Goal: Task Accomplishment & Management: Complete application form

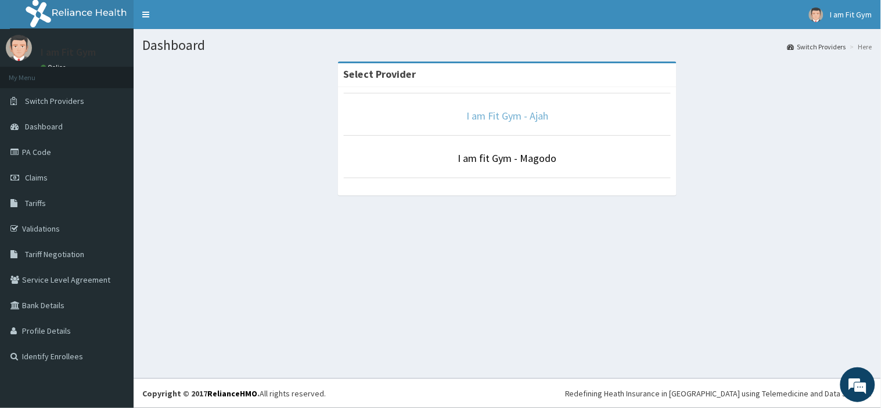
click at [538, 122] on link "I am Fit Gym - Ajah" at bounding box center [507, 115] width 82 height 13
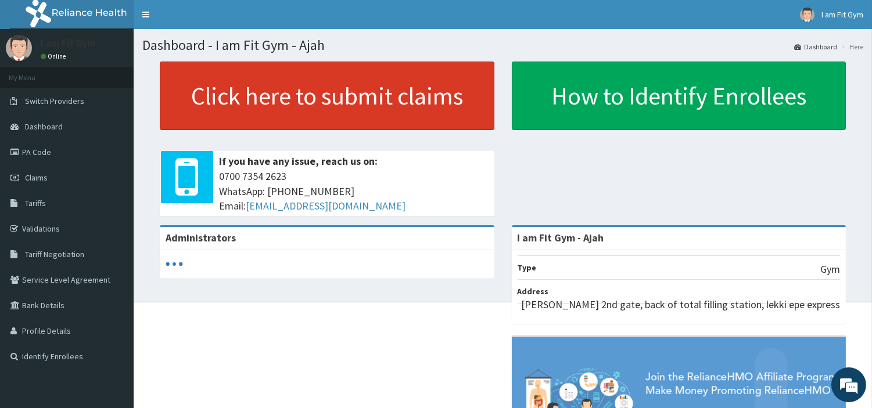
click at [408, 87] on link "Click here to submit claims" at bounding box center [327, 96] width 335 height 69
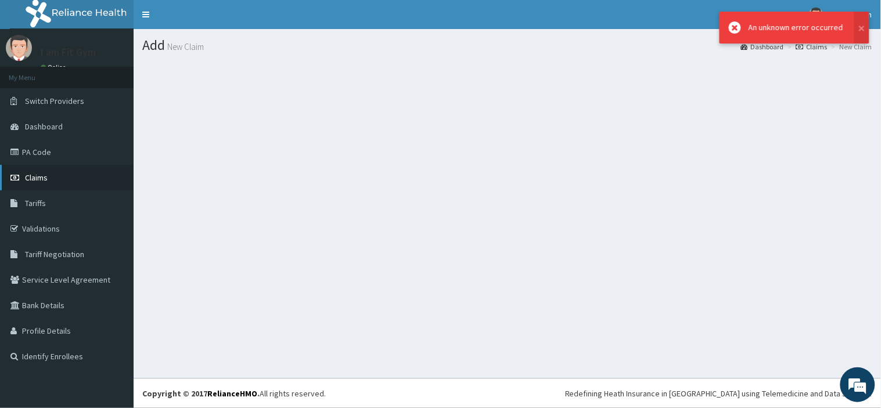
click at [27, 175] on span "Claims" at bounding box center [36, 177] width 23 height 10
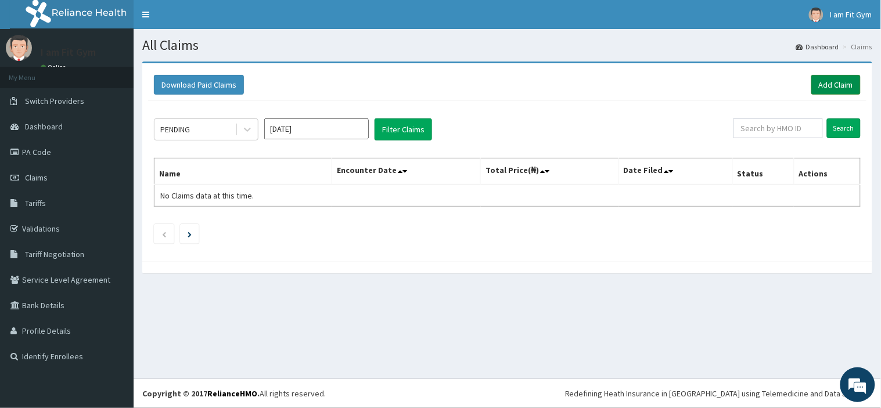
click at [828, 90] on link "Add Claim" at bounding box center [835, 85] width 49 height 20
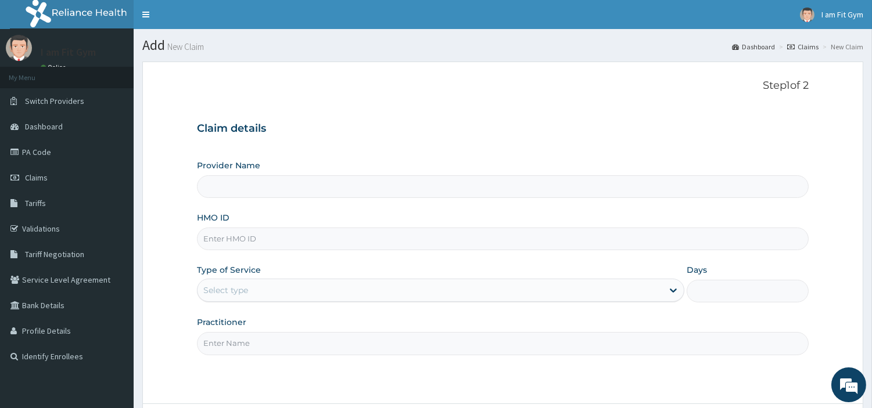
type input "I am Fit Gym - Ajah"
type input "1"
click at [454, 339] on input "Practitioner" at bounding box center [503, 343] width 612 height 23
type input "razzie"
click at [356, 241] on input "HMO ID" at bounding box center [503, 239] width 612 height 23
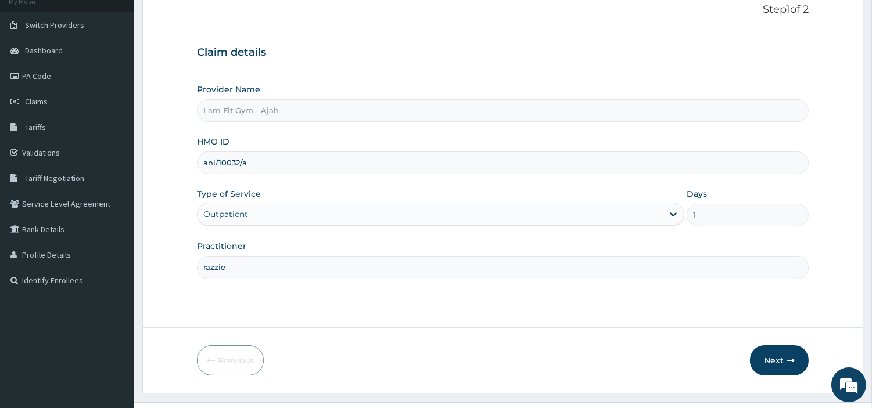
scroll to position [83, 0]
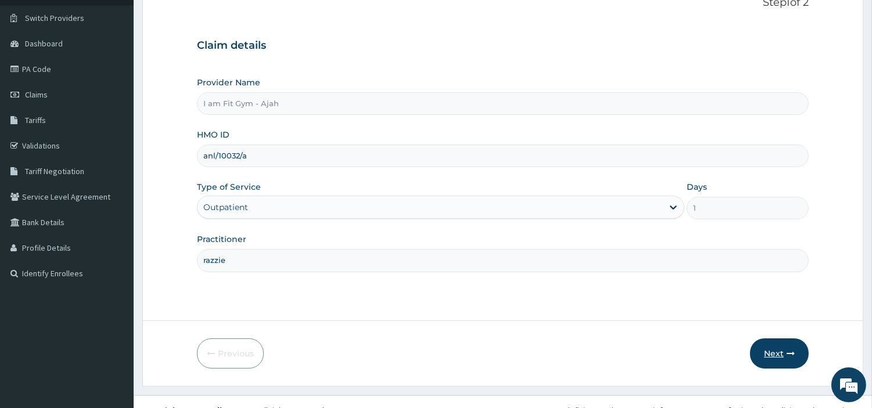
type input "anl/10032/a"
click at [780, 359] on button "Next" at bounding box center [779, 354] width 59 height 30
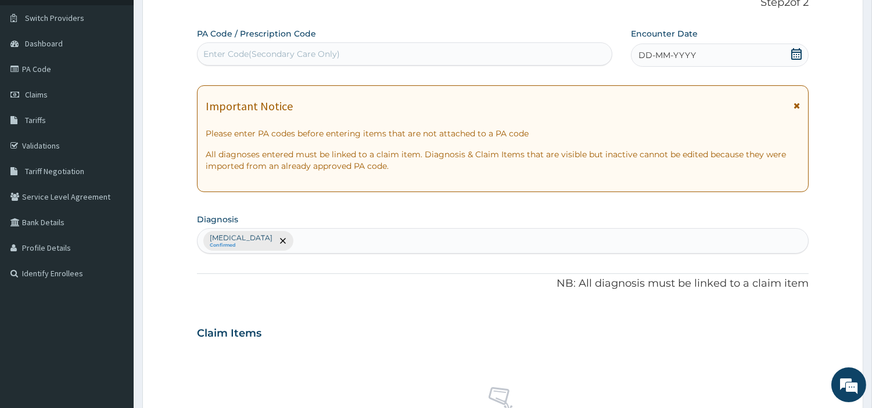
click at [695, 64] on div "DD-MM-YYYY" at bounding box center [720, 55] width 178 height 23
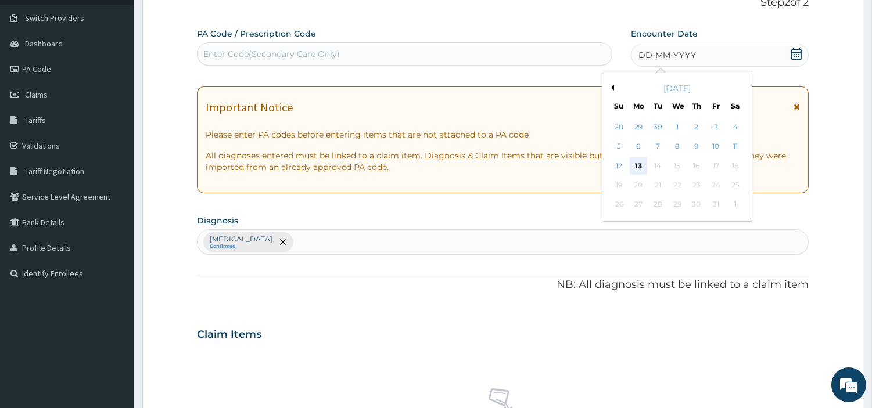
click at [637, 161] on div "13" at bounding box center [638, 165] width 17 height 17
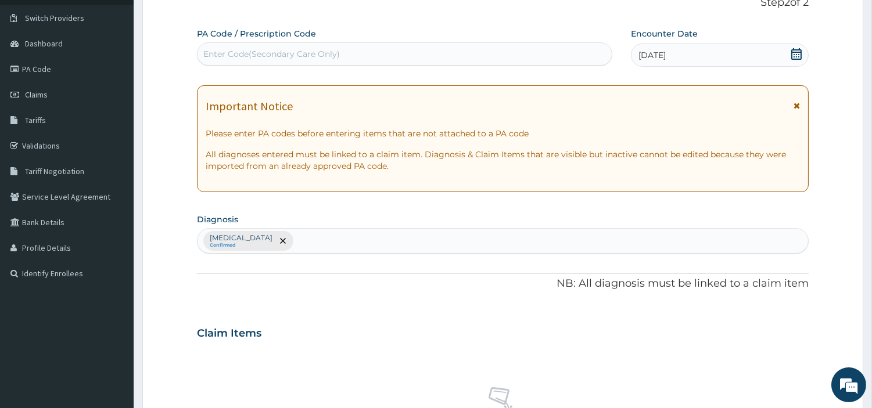
click at [550, 60] on div "Enter Code(Secondary Care Only)" at bounding box center [404, 54] width 414 height 19
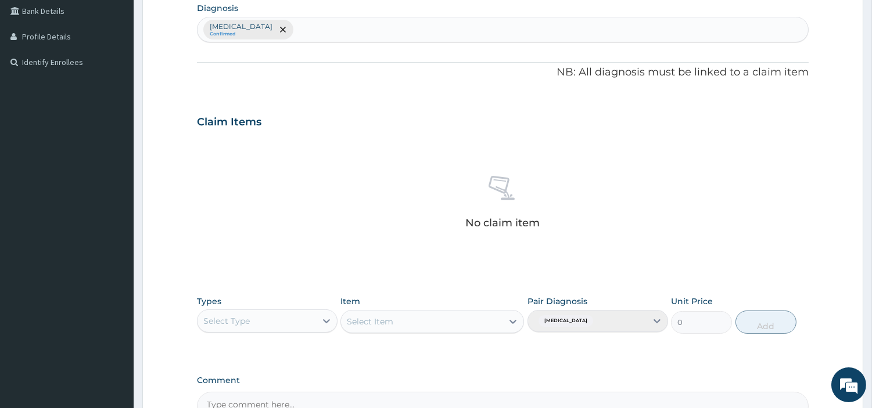
scroll to position [380, 0]
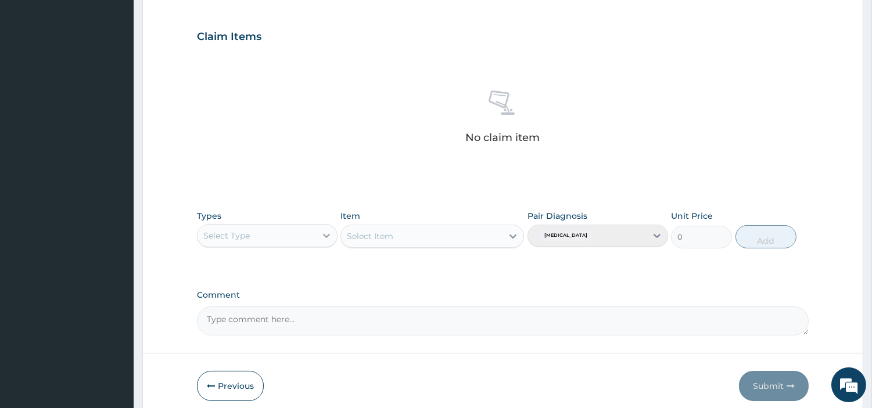
type input "PA/FE1836"
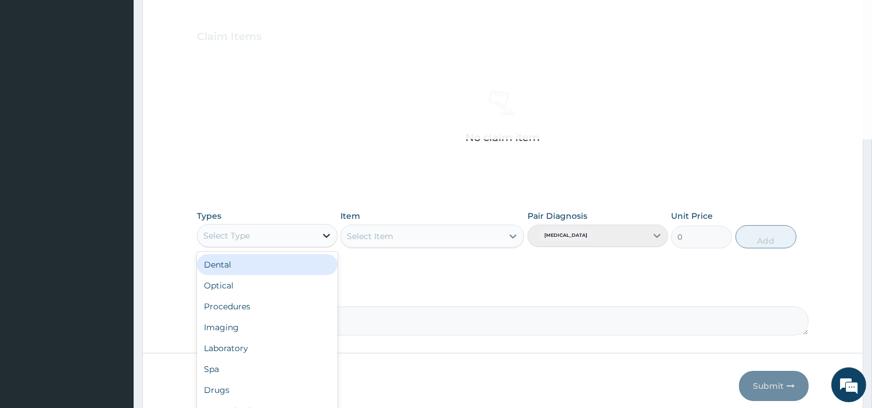
click at [318, 238] on div at bounding box center [326, 235] width 21 height 21
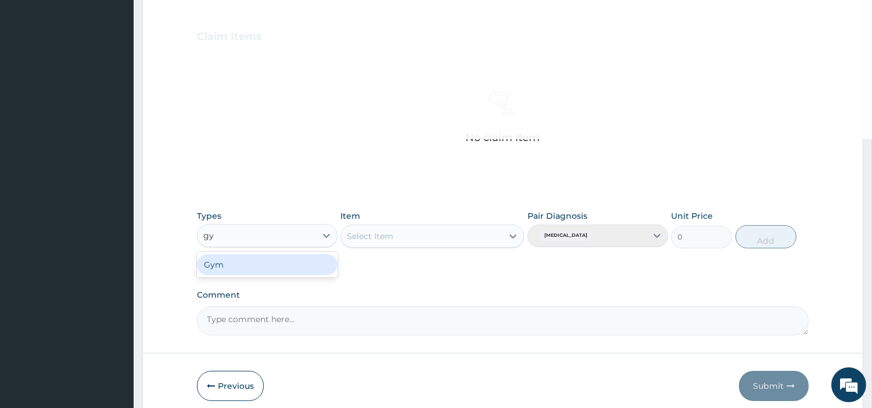
type input "gym"
click at [310, 262] on div "Gym" at bounding box center [267, 264] width 141 height 21
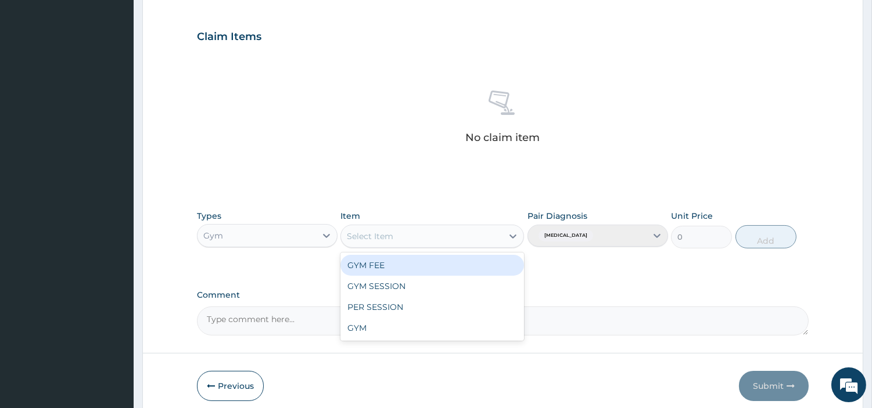
click at [363, 243] on div "Select Item" at bounding box center [421, 236] width 161 height 19
click at [355, 271] on div "GYM FEE" at bounding box center [432, 265] width 184 height 21
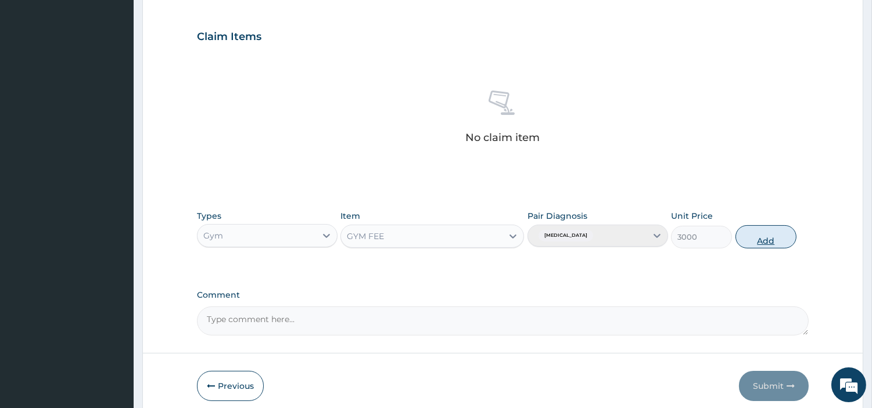
click at [751, 232] on button "Add" at bounding box center [765, 236] width 61 height 23
type input "0"
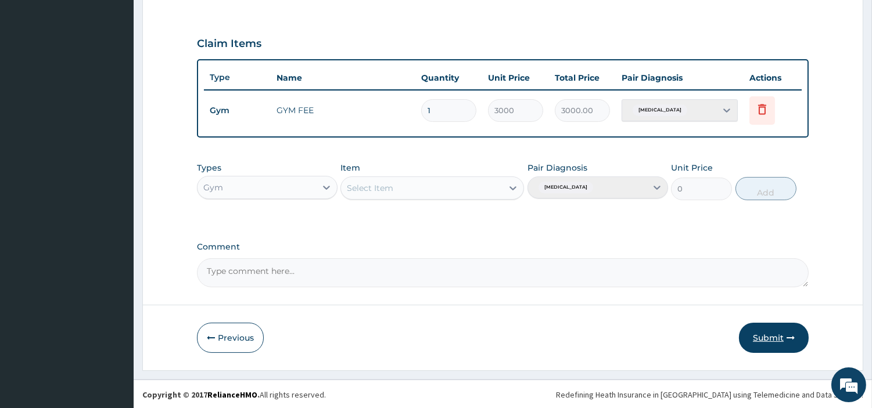
click at [769, 335] on button "Submit" at bounding box center [774, 338] width 70 height 30
